Goal: Navigation & Orientation: Find specific page/section

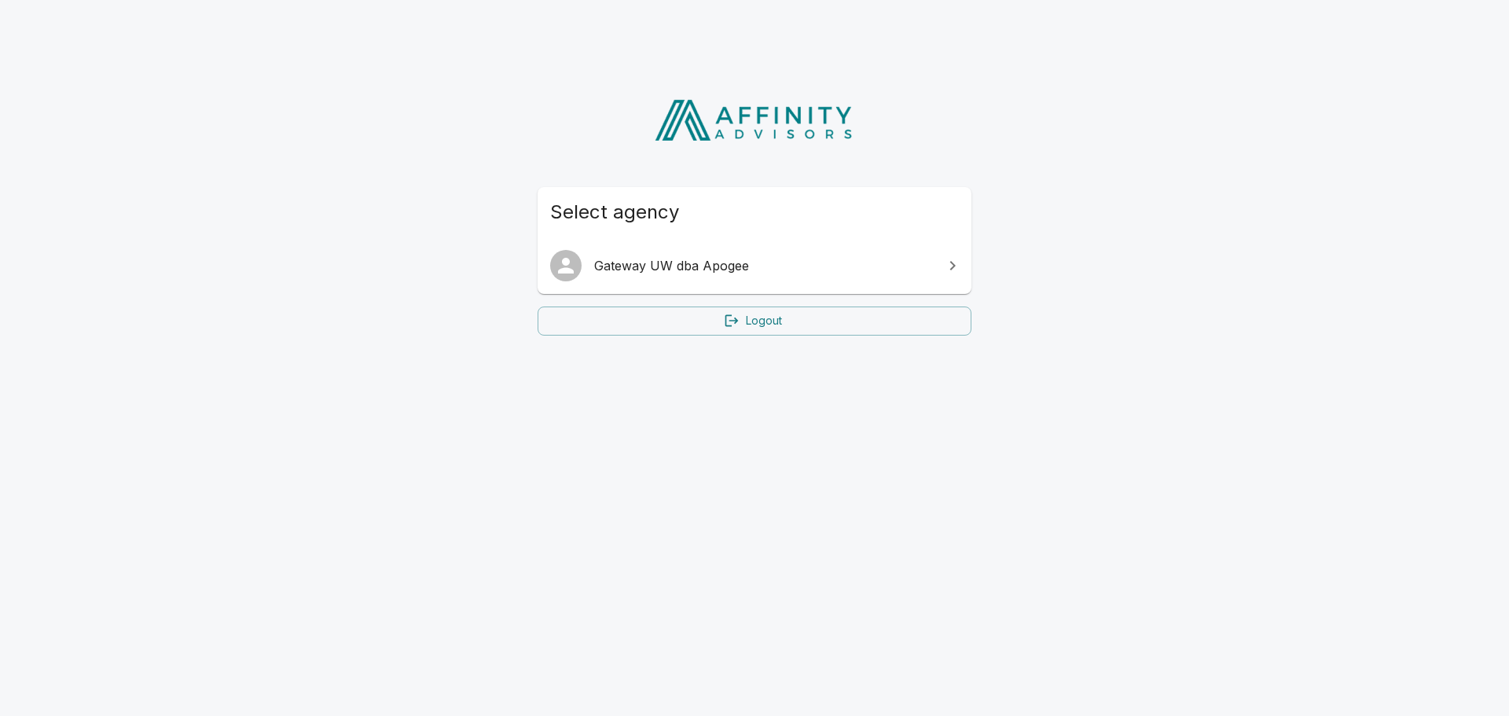
click at [951, 266] on icon at bounding box center [952, 265] width 19 height 19
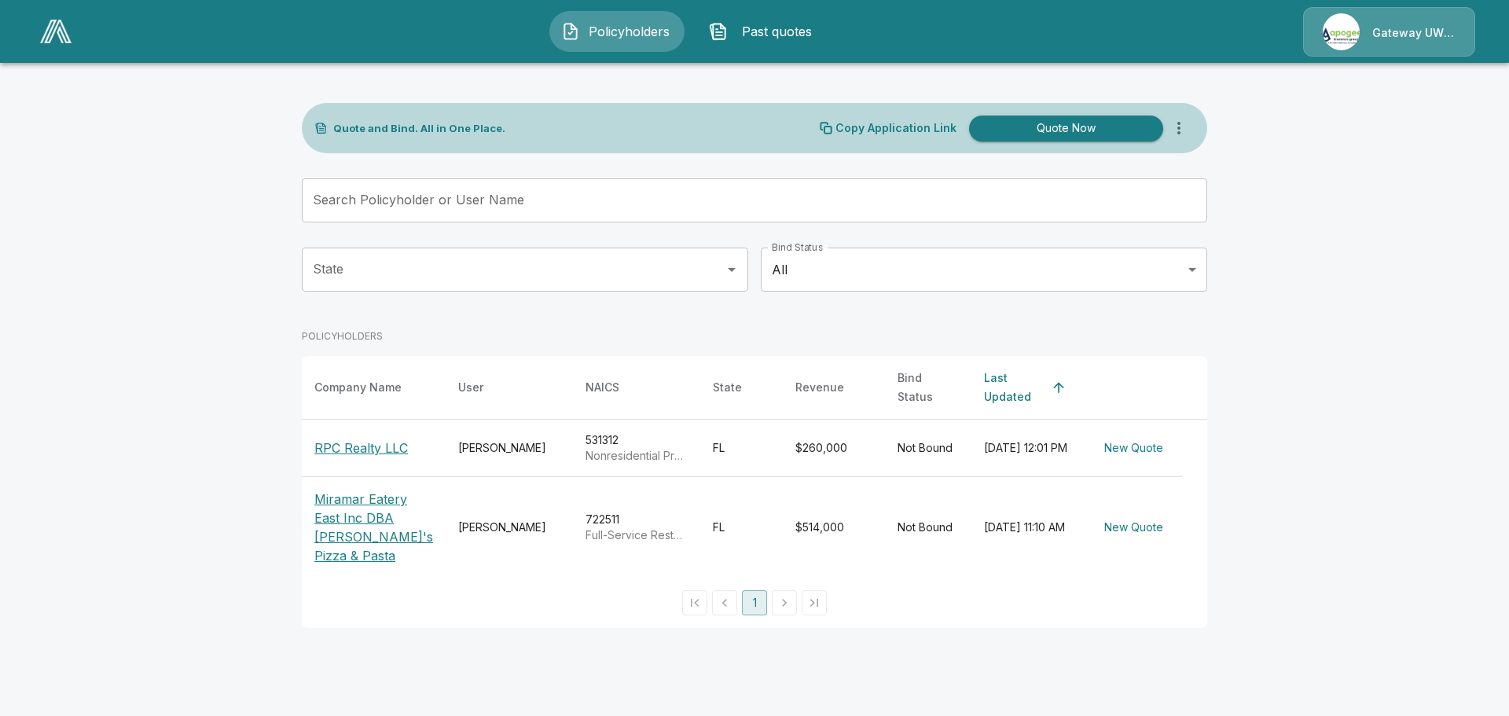
click at [707, 263] on input "State" at bounding box center [513, 270] width 409 height 30
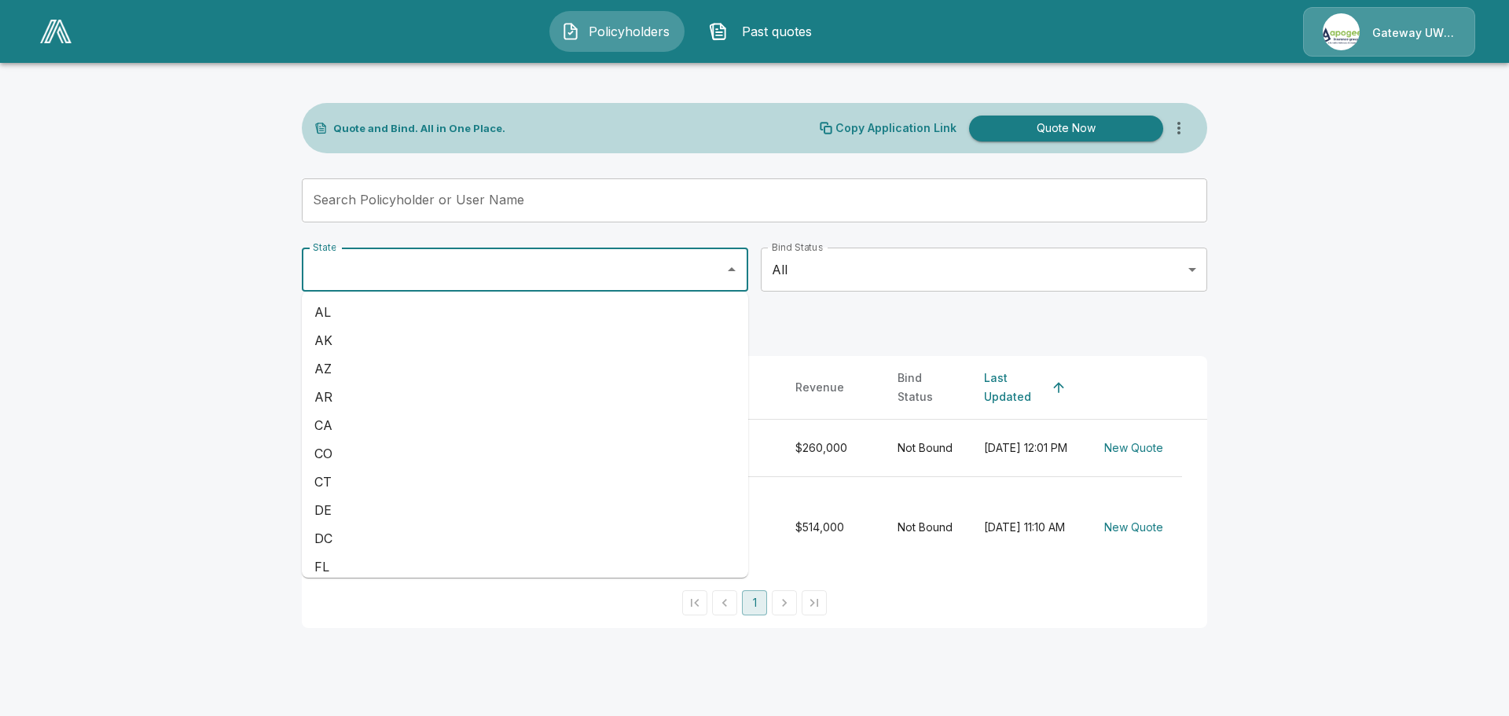
click at [336, 556] on li "FL" at bounding box center [525, 567] width 446 height 28
type input "**"
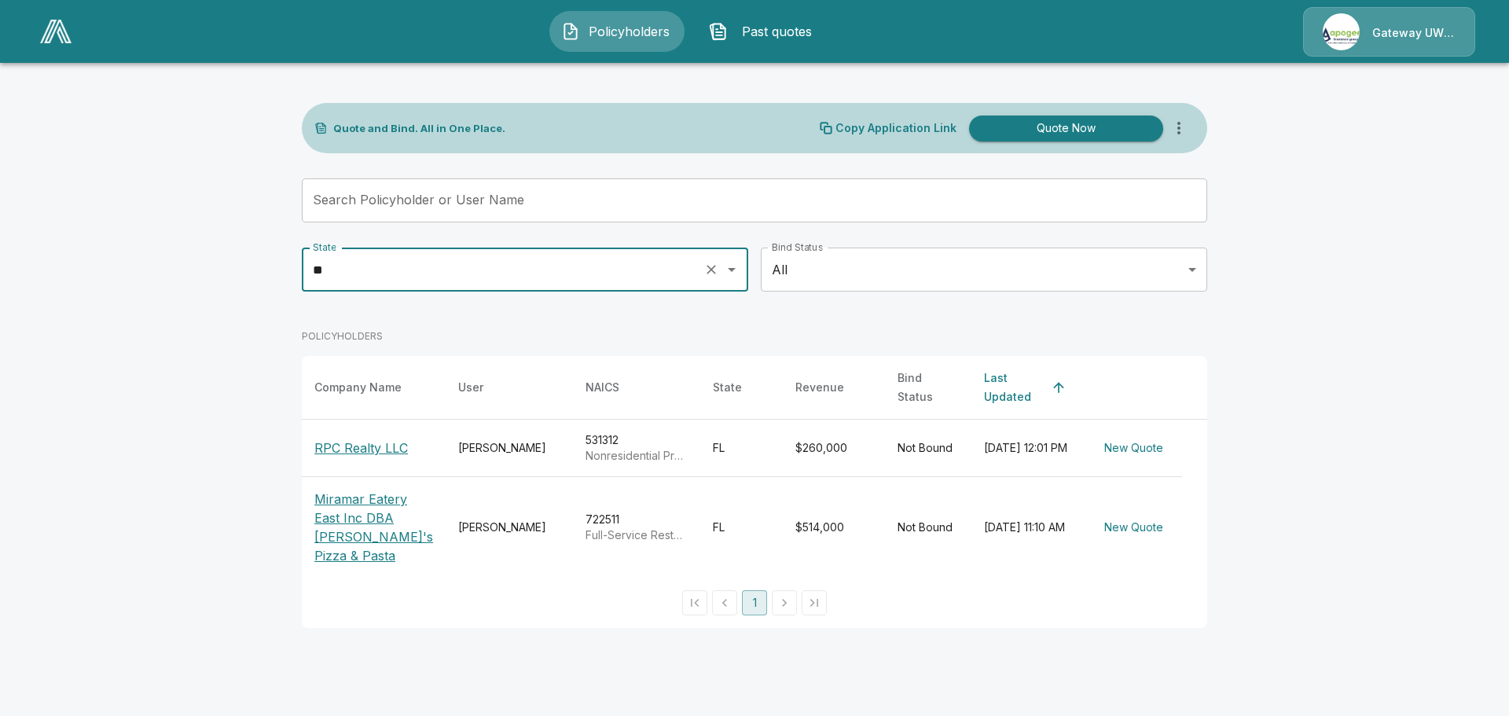
click at [800, 272] on body "Policyholders Past quotes Gateway UW dba Apogee Quote and Bind. All in One Plac…" at bounding box center [754, 323] width 1509 height 647
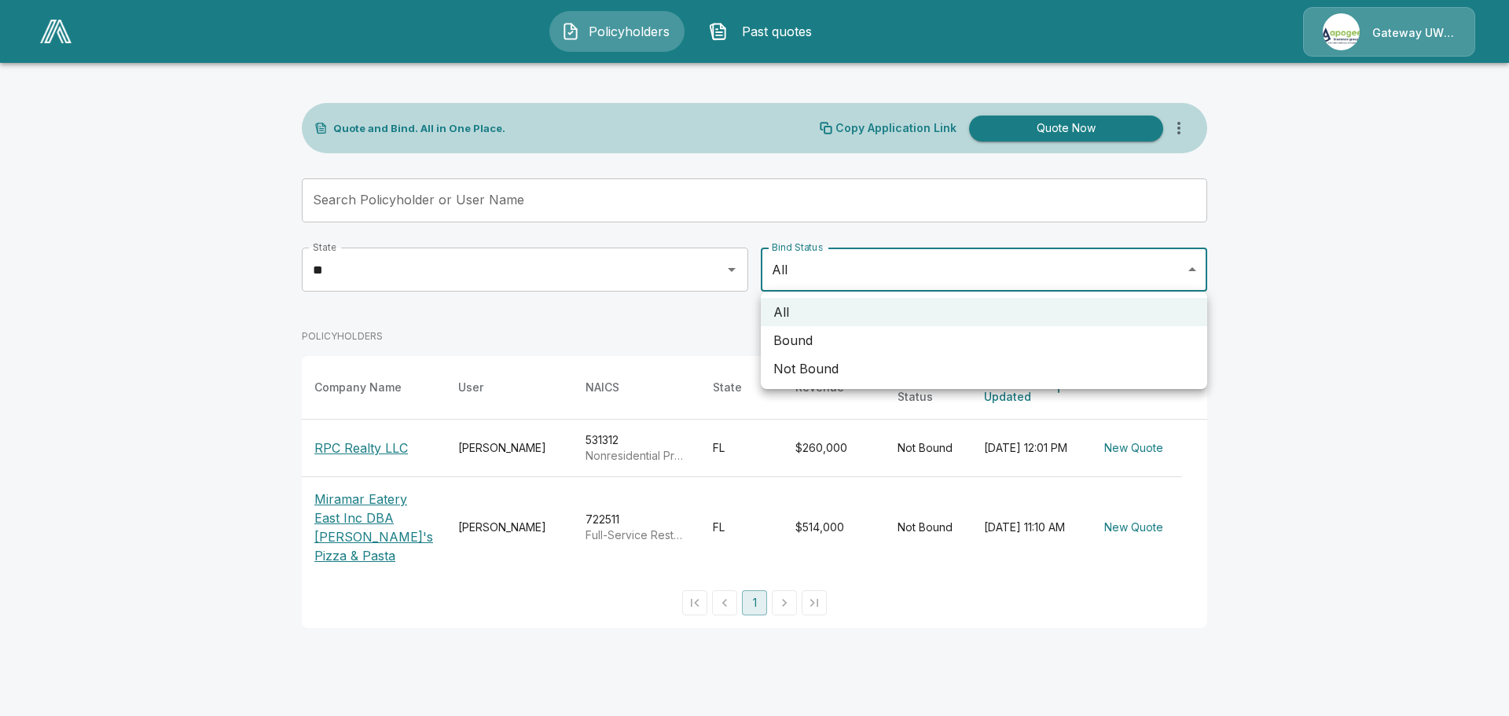
click at [747, 31] on div at bounding box center [754, 358] width 1509 height 716
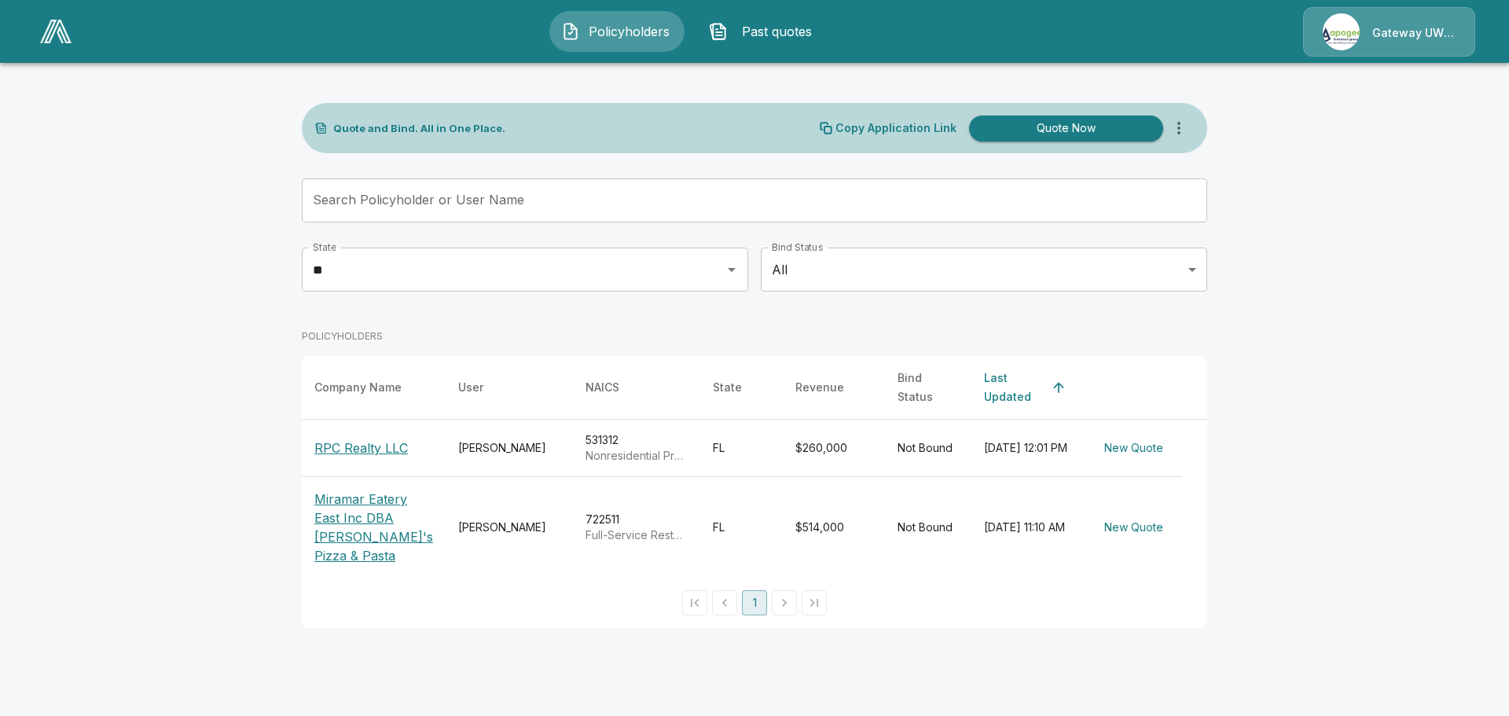
click at [747, 31] on span "Past quotes" at bounding box center [777, 31] width 86 height 19
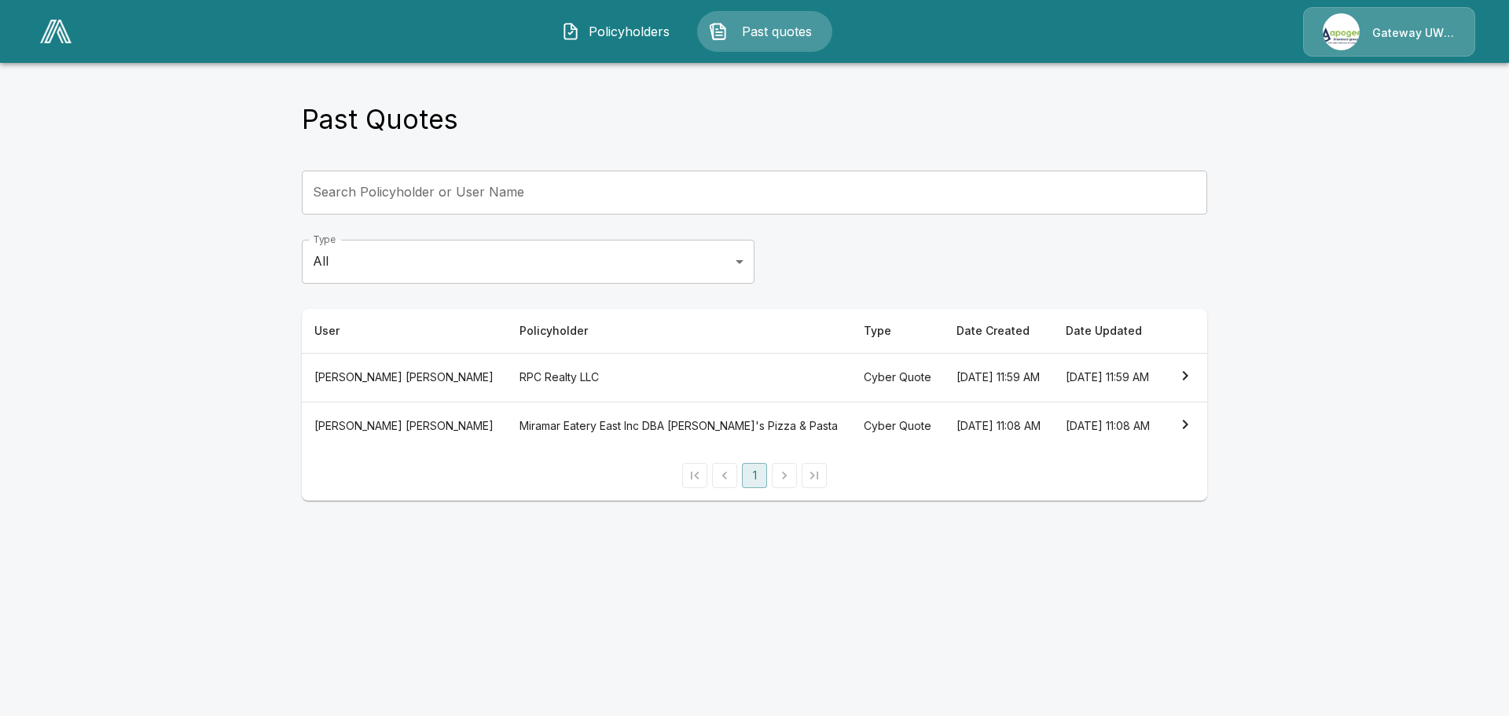
click at [653, 35] on span "Policyholders" at bounding box center [629, 31] width 86 height 19
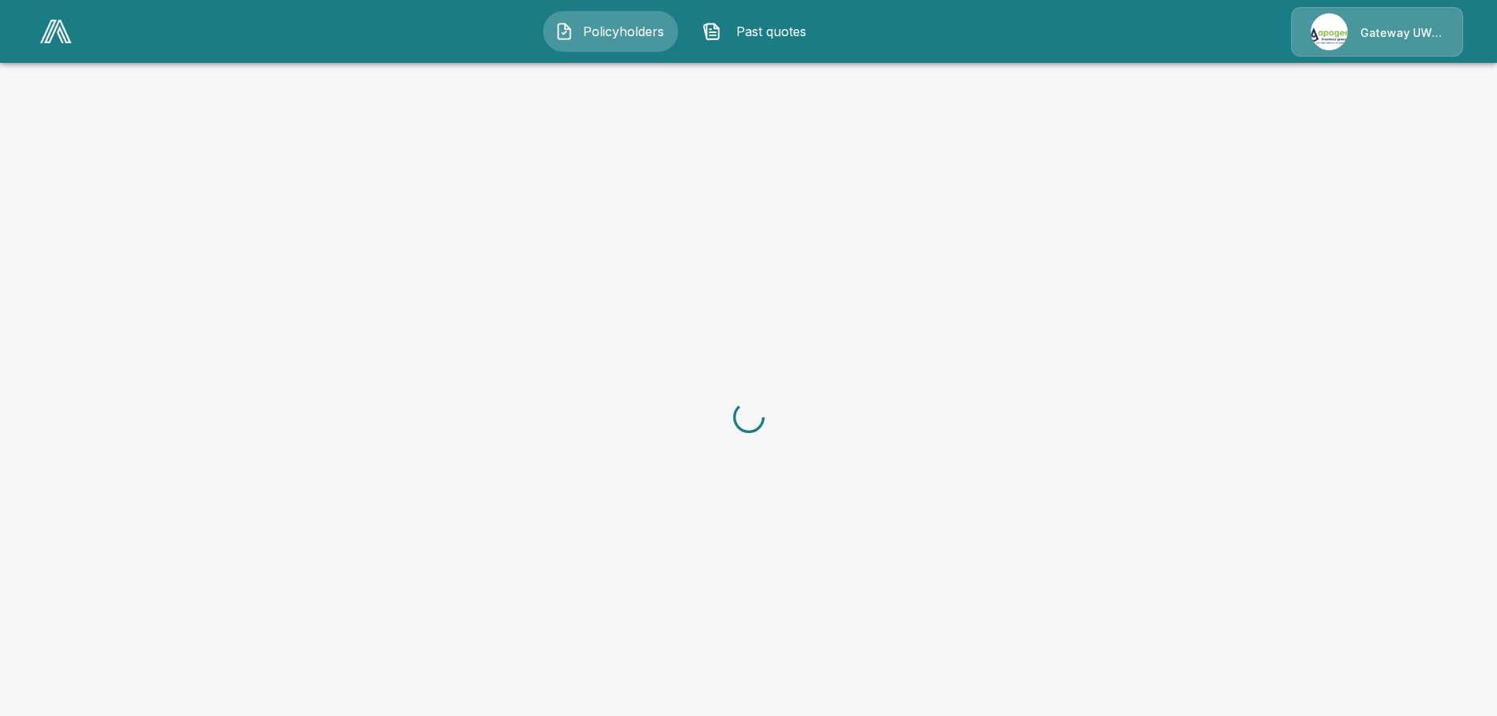
click at [762, 35] on span "Past quotes" at bounding box center [771, 31] width 86 height 19
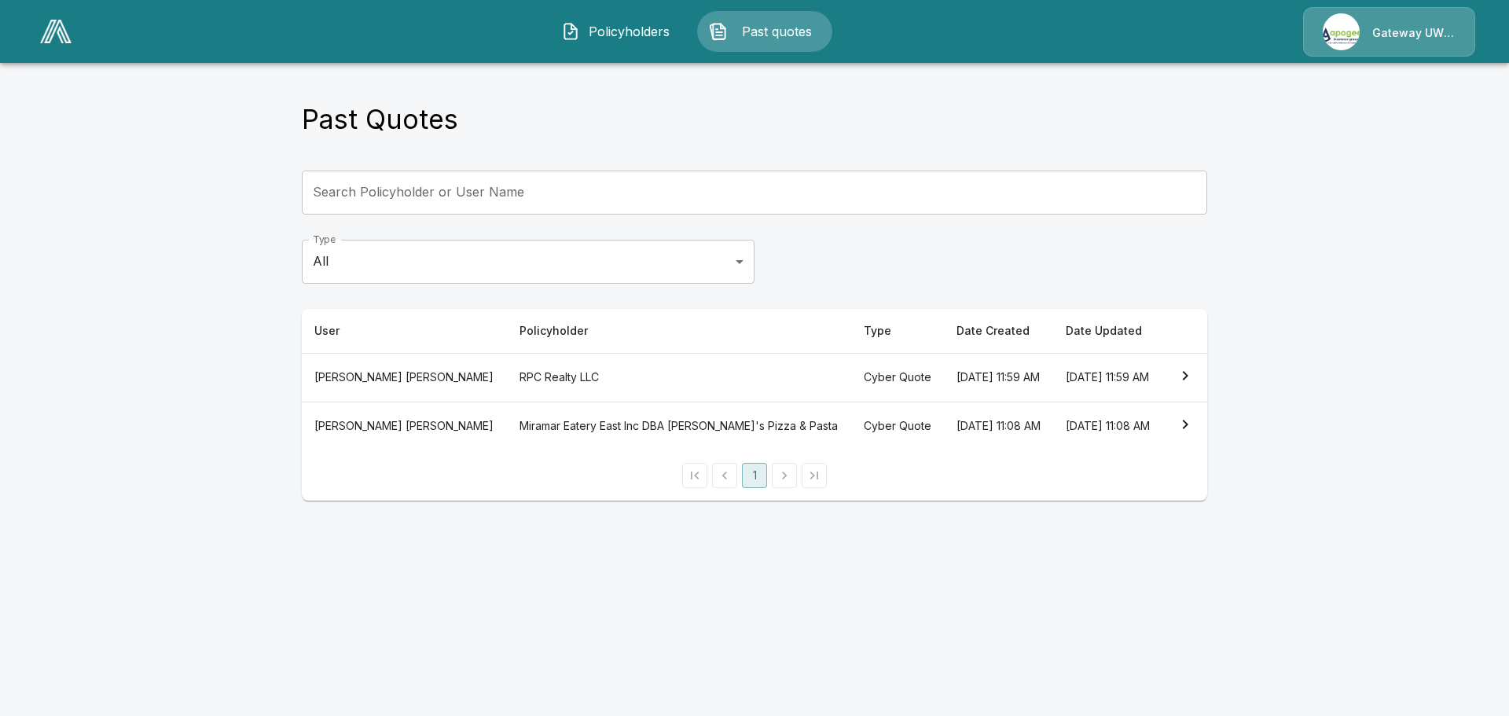
click at [1428, 34] on div "Gateway UW dba Apogee" at bounding box center [1389, 32] width 172 height 50
